Goal: Complete application form

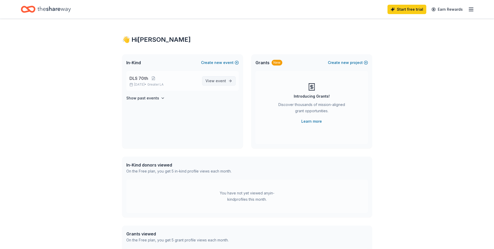
click at [215, 82] on span "View event" at bounding box center [216, 81] width 21 height 6
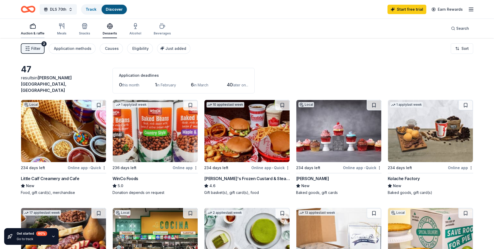
click at [36, 31] on div "Auction & raffle" at bounding box center [33, 29] width 24 height 13
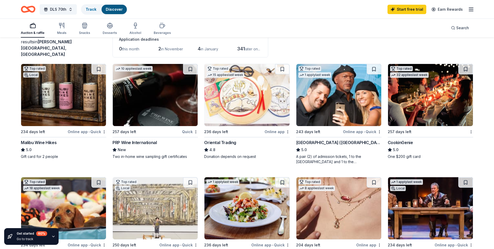
scroll to position [14, 0]
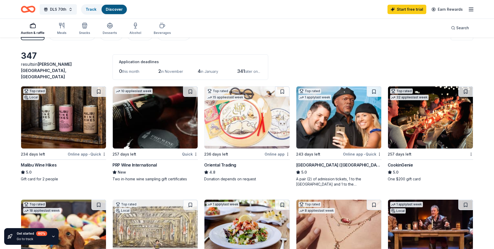
click at [45, 162] on div "Malibu Wine Hikes" at bounding box center [39, 165] width 36 height 6
click at [65, 31] on div "Meals" at bounding box center [61, 33] width 9 height 4
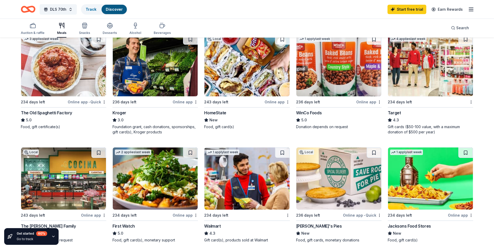
scroll to position [234, 0]
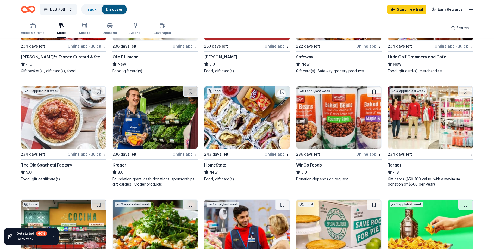
click at [394, 123] on img at bounding box center [430, 117] width 85 height 62
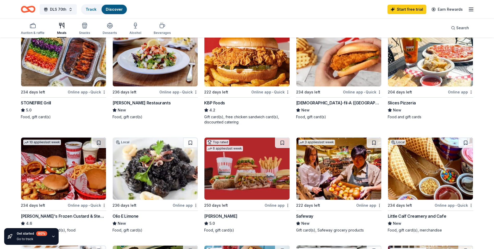
scroll to position [0, 0]
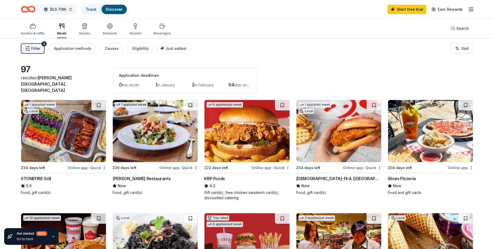
click at [64, 148] on img at bounding box center [63, 131] width 85 height 62
click at [87, 31] on div "Snacks" at bounding box center [84, 29] width 11 height 13
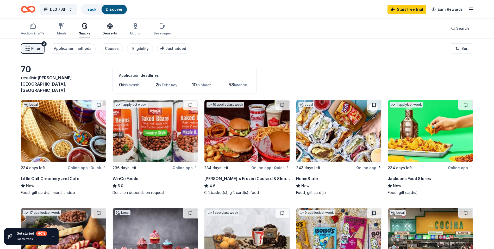
click at [114, 27] on div "button" at bounding box center [110, 26] width 14 height 6
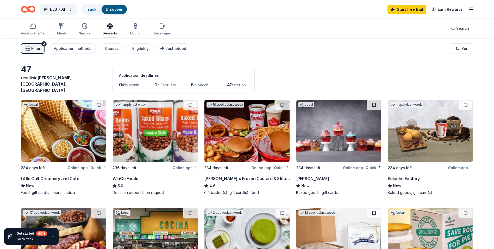
click at [142, 32] on div "Auction & raffle Meals Snacks Desserts Alcohol Beverages" at bounding box center [96, 29] width 150 height 17
click at [138, 32] on div "Alcohol" at bounding box center [135, 33] width 12 height 4
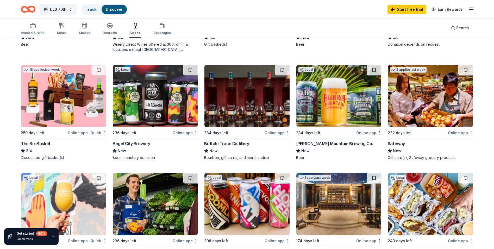
scroll to position [130, 0]
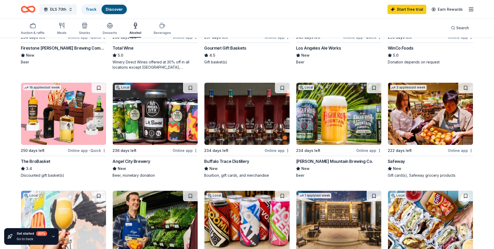
click at [172, 108] on img at bounding box center [155, 114] width 85 height 62
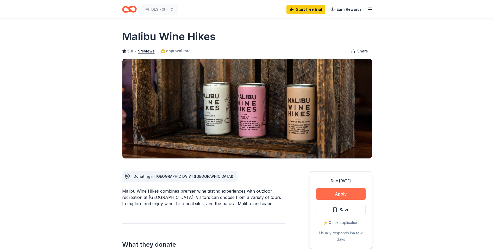
click at [337, 195] on button "Apply" at bounding box center [340, 193] width 49 height 11
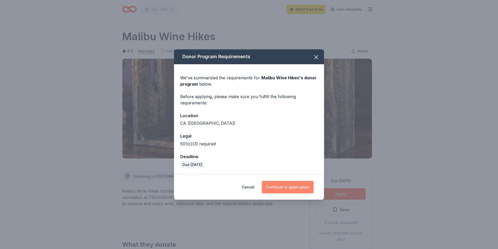
click at [277, 183] on button "Continue to application" at bounding box center [288, 187] width 52 height 13
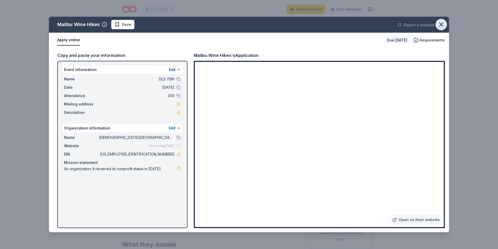
click at [442, 23] on icon "button" at bounding box center [441, 24] width 7 height 7
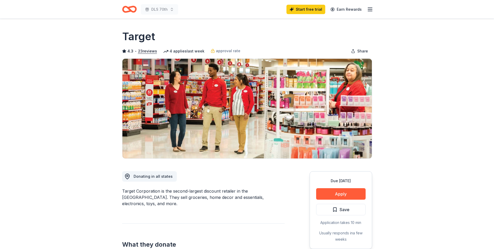
scroll to position [26, 0]
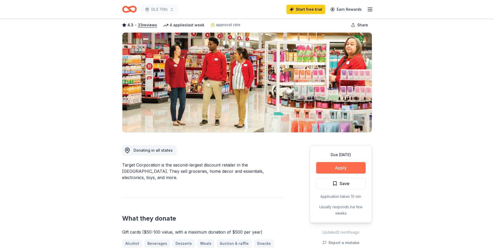
click at [345, 163] on button "Apply" at bounding box center [340, 167] width 49 height 11
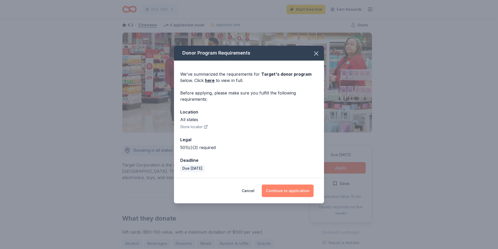
click at [305, 191] on button "Continue to application" at bounding box center [288, 190] width 52 height 13
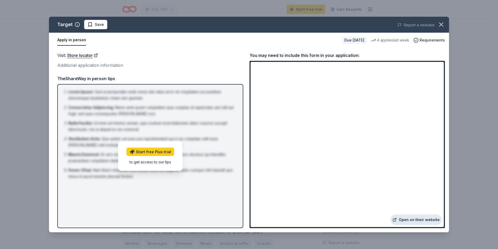
click at [426, 218] on link "Open on their website" at bounding box center [415, 219] width 51 height 10
click at [209, 75] on div "TheShareWay in person tips" at bounding box center [150, 78] width 186 height 7
click at [82, 53] on link "Store locator" at bounding box center [82, 55] width 31 height 7
click at [439, 19] on button "button" at bounding box center [441, 24] width 11 height 11
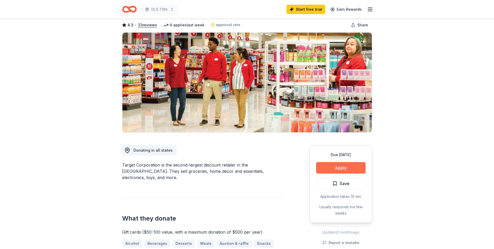
click at [344, 166] on button "Apply" at bounding box center [340, 167] width 49 height 11
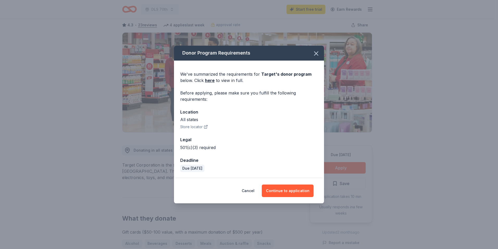
drag, startPoint x: 297, startPoint y: 193, endPoint x: 256, endPoint y: 145, distance: 62.4
click at [257, 147] on div "Donor Program Requirements We've summarized the requirements for Target 's dono…" at bounding box center [249, 124] width 150 height 157
click at [287, 192] on button "Continue to application" at bounding box center [288, 190] width 52 height 13
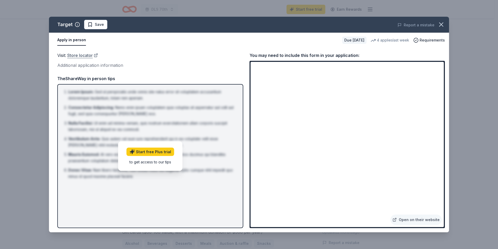
click at [78, 55] on link "Store locator" at bounding box center [82, 55] width 31 height 7
click at [428, 219] on link "Open on their website" at bounding box center [415, 219] width 51 height 10
click at [440, 24] on icon "button" at bounding box center [441, 25] width 4 height 4
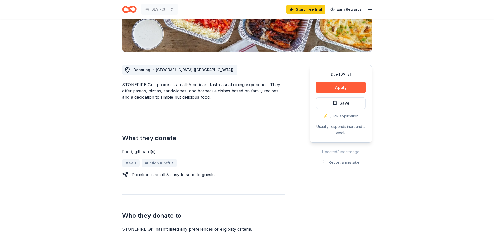
scroll to position [104, 0]
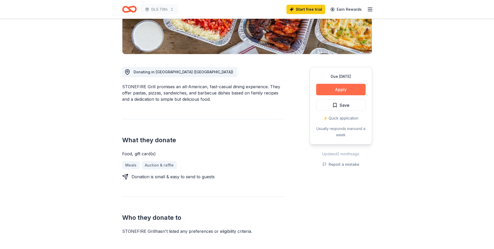
click at [341, 90] on button "Apply" at bounding box center [340, 89] width 49 height 11
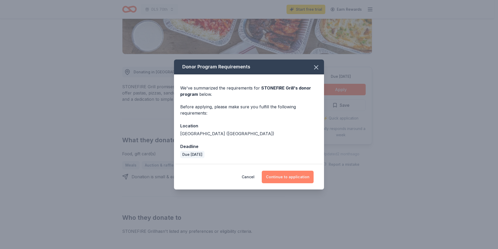
click at [294, 180] on button "Continue to application" at bounding box center [288, 176] width 52 height 13
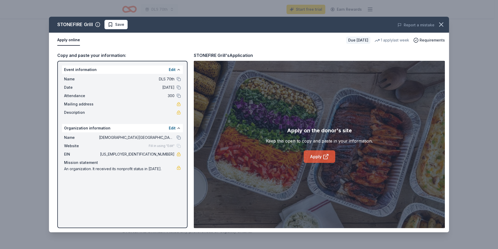
click at [319, 157] on link "Apply" at bounding box center [320, 156] width 32 height 13
click at [440, 25] on icon "button" at bounding box center [441, 24] width 7 height 7
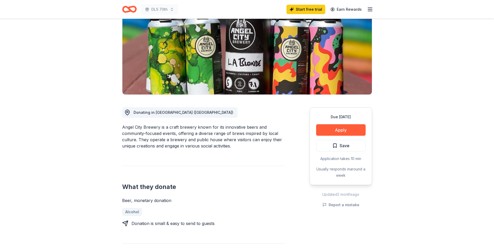
scroll to position [78, 0]
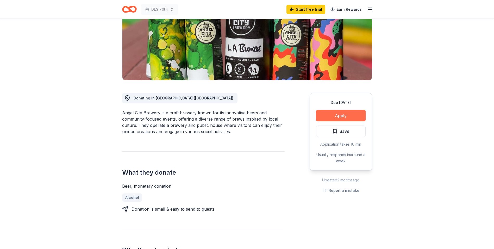
click at [326, 116] on button "Apply" at bounding box center [340, 115] width 49 height 11
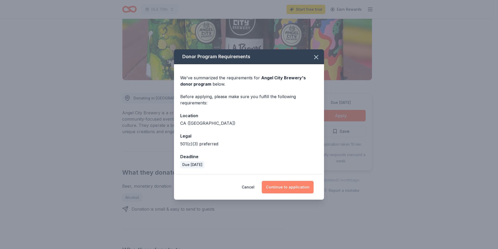
click at [300, 189] on button "Continue to application" at bounding box center [288, 187] width 52 height 13
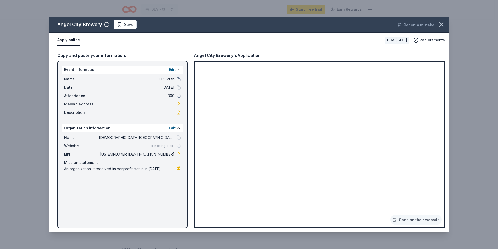
click at [190, 153] on div "Copy and paste your information: Event information Edit Name DLS 70th Date 05/0…" at bounding box center [249, 140] width 400 height 184
click at [437, 26] on button "button" at bounding box center [441, 24] width 11 height 11
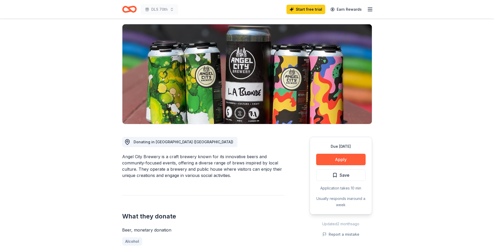
scroll to position [0, 0]
